Goal: Task Accomplishment & Management: Manage account settings

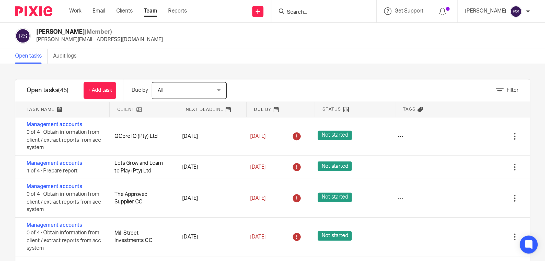
scroll to position [590, 0]
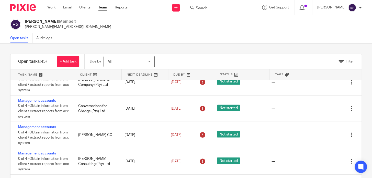
click at [302, 30] on div "Rita Sojini (Member) rita@ajmfs.co.za" at bounding box center [186, 24] width 372 height 18
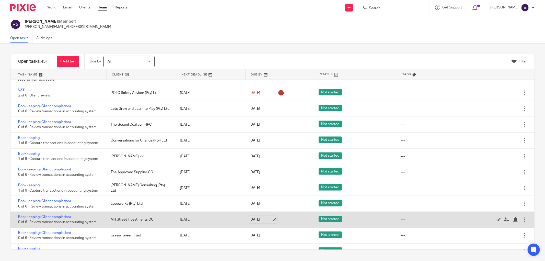
scroll to position [681, 0]
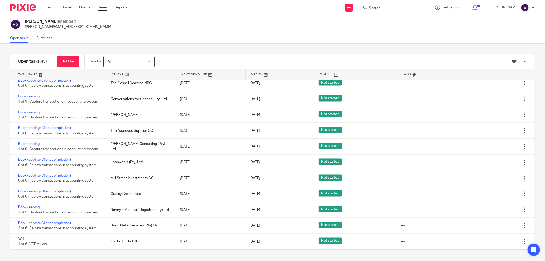
click at [338, 21] on div "Rita Sojini (Member) rita@ajmfs.co.za" at bounding box center [272, 24] width 525 height 11
click at [48, 74] on link at bounding box center [58, 74] width 96 height 10
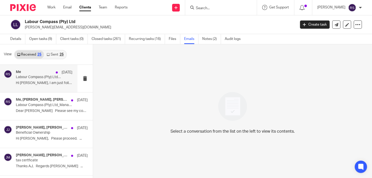
click at [45, 81] on p "Hi [PERSON_NAME], I am just following up on my prior..." at bounding box center [44, 83] width 57 height 4
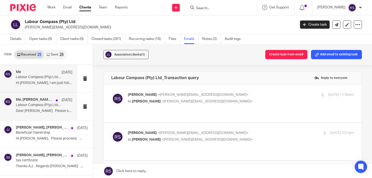
click at [30, 112] on p "Dear Rita Please see my comments to..." at bounding box center [44, 111] width 57 height 4
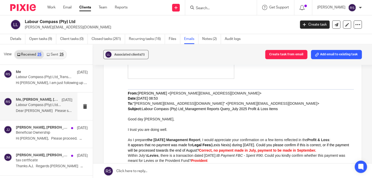
scroll to position [558, 0]
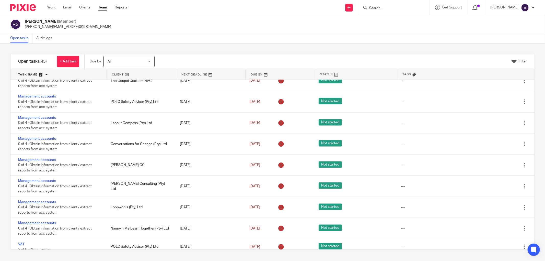
scroll to position [681, 0]
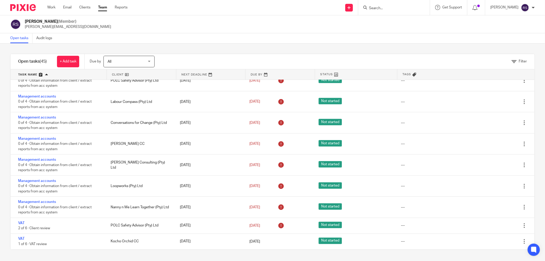
click at [265, 45] on div "Filter tasks Only show tasks matching all of these conditions 1 Client name Is …" at bounding box center [272, 151] width 545 height 217
